Goal: Navigation & Orientation: Find specific page/section

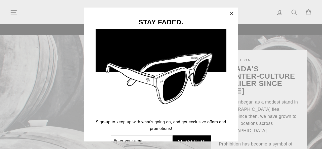
click at [232, 12] on icon "button" at bounding box center [231, 13] width 7 height 7
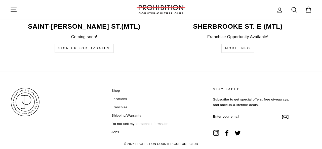
scroll to position [1306, 0]
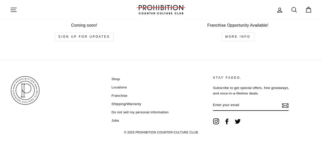
click at [113, 75] on link "Shop" at bounding box center [115, 79] width 8 height 8
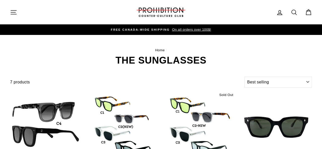
select select "best-selling"
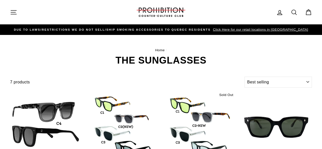
click at [15, 12] on icon "button" at bounding box center [13, 12] width 7 height 7
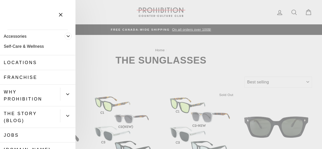
scroll to position [221, 0]
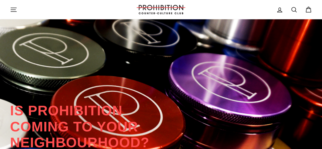
scroll to position [1045, 0]
